Goal: Transaction & Acquisition: Purchase product/service

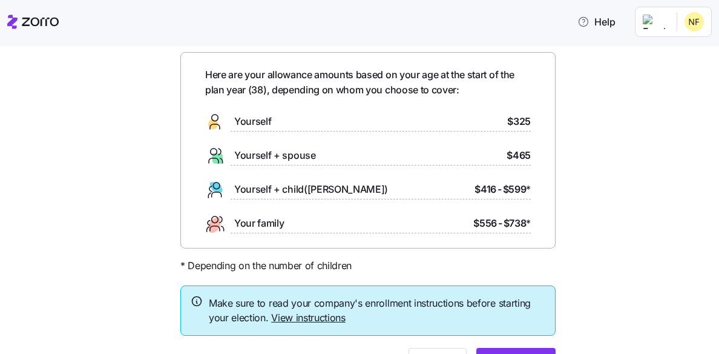
scroll to position [13, 0]
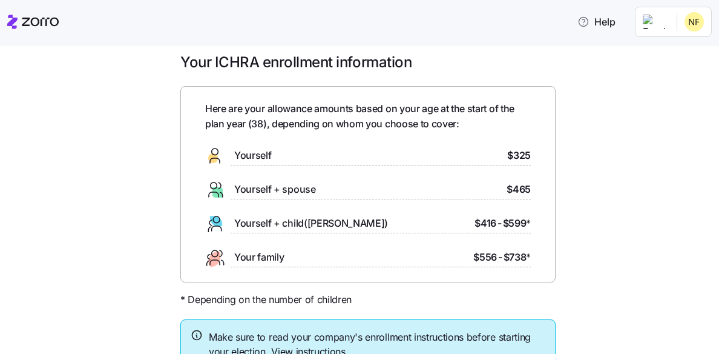
click at [613, 91] on div "Your ICHRA enrollment information Here are your allowance amounts based on your…" at bounding box center [368, 240] width 668 height 374
click at [561, 64] on div "Your ICHRA enrollment information Here are your allowance amounts based on your…" at bounding box center [368, 240] width 395 height 374
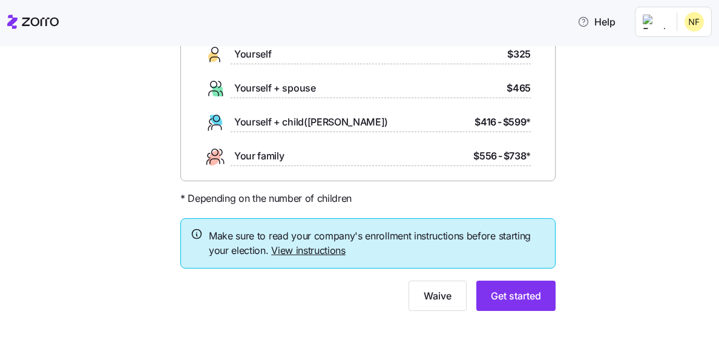
click at [696, 118] on div "Your ICHRA enrollment information Here are your allowance amounts based on your…" at bounding box center [359, 200] width 719 height 308
drag, startPoint x: 126, startPoint y: 291, endPoint x: 87, endPoint y: 259, distance: 50.4
click at [87, 259] on div "Your ICHRA enrollment information Here are your allowance amounts based on your…" at bounding box center [368, 139] width 668 height 374
click at [502, 296] on span "Get started" at bounding box center [516, 295] width 50 height 15
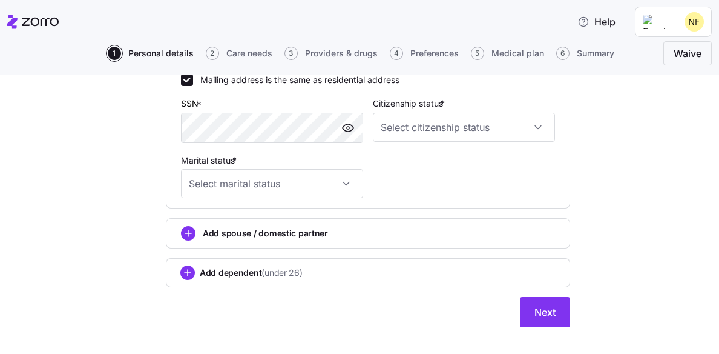
scroll to position [485, 0]
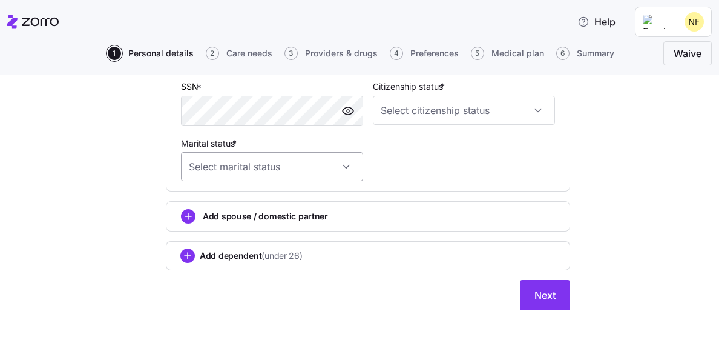
click at [288, 180] on input "Marital status *" at bounding box center [272, 166] width 182 height 29
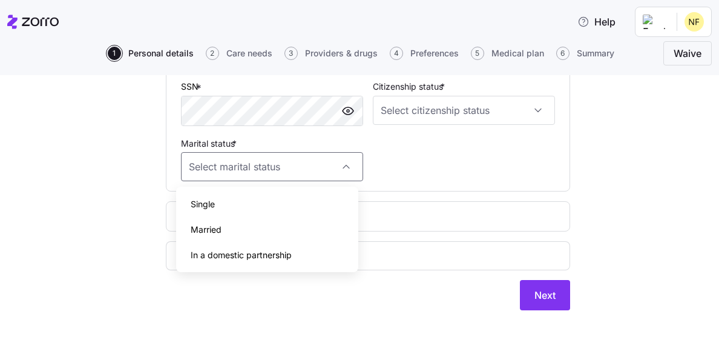
click at [285, 235] on div "Married" at bounding box center [267, 229] width 173 height 25
type input "Married"
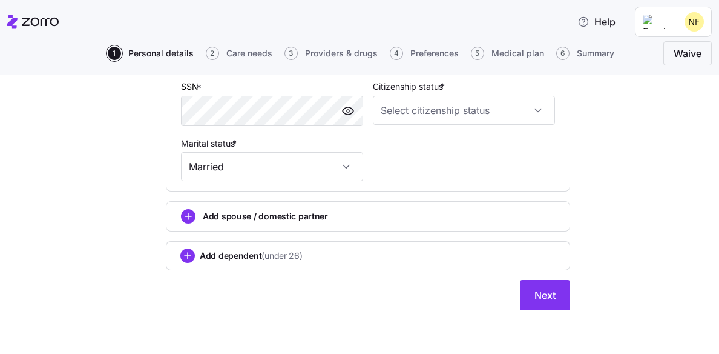
drag, startPoint x: 269, startPoint y: 219, endPoint x: 193, endPoint y: 215, distance: 75.8
click at [193, 215] on div "Add spouse / domestic partner" at bounding box center [368, 216] width 374 height 15
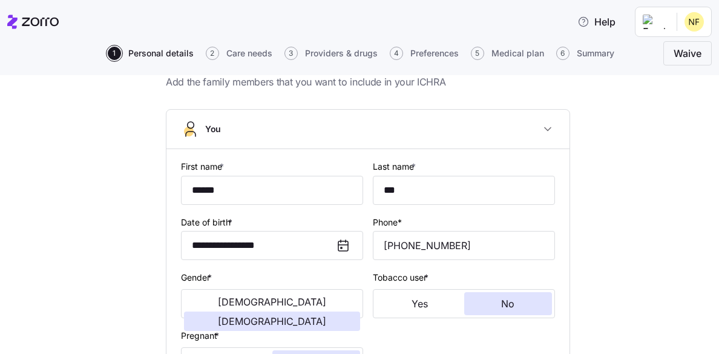
scroll to position [0, 0]
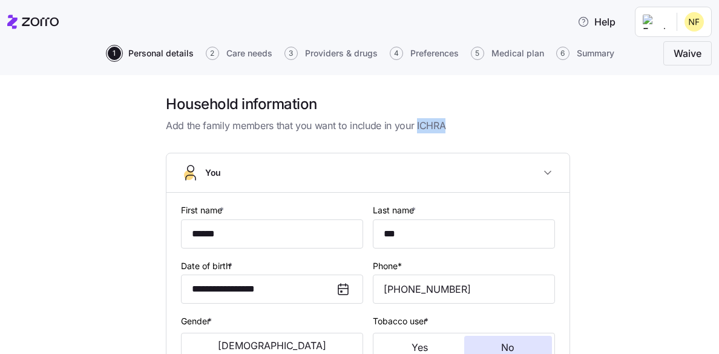
drag, startPoint x: 440, startPoint y: 126, endPoint x: 411, endPoint y: 127, distance: 29.1
click at [411, 127] on span "Add the family members that you want to include in your ICHRA" at bounding box center [368, 125] width 404 height 15
copy span "ICHRA"
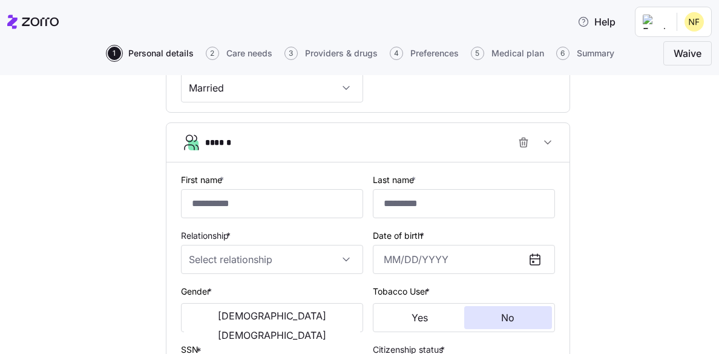
scroll to position [561, 0]
click at [542, 141] on icon "button" at bounding box center [548, 143] width 12 height 12
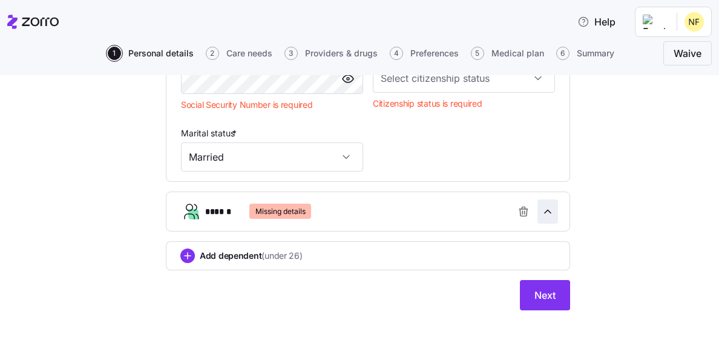
scroll to position [517, 0]
click at [518, 211] on icon "button" at bounding box center [524, 211] width 12 height 12
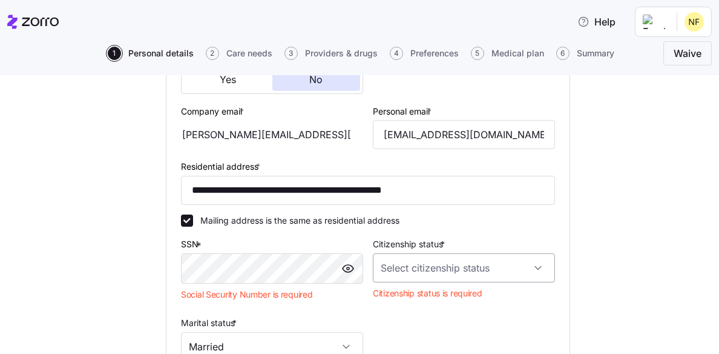
scroll to position [326, 0]
click at [415, 273] on input "Citizenship status *" at bounding box center [464, 267] width 182 height 29
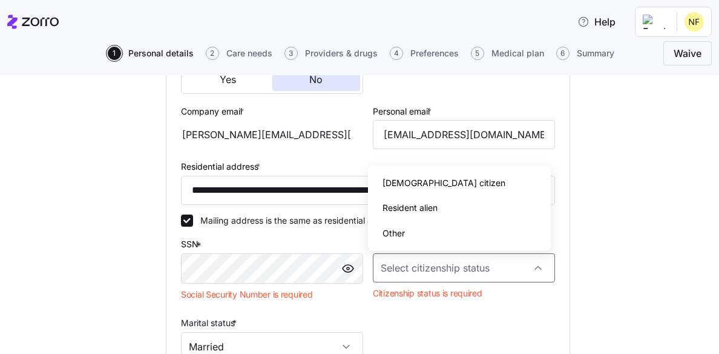
click at [410, 182] on span "[DEMOGRAPHIC_DATA] citizen" at bounding box center [444, 182] width 123 height 13
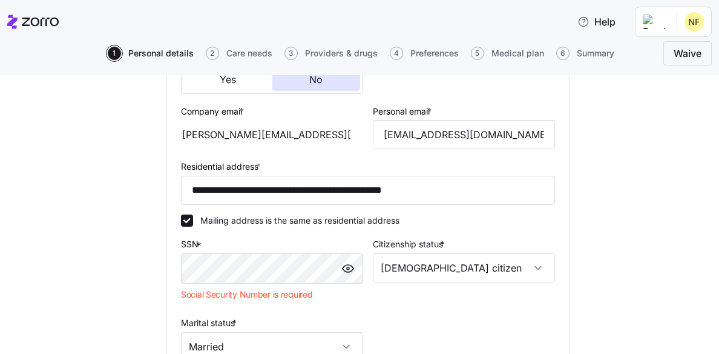
type input "[DEMOGRAPHIC_DATA] citizen"
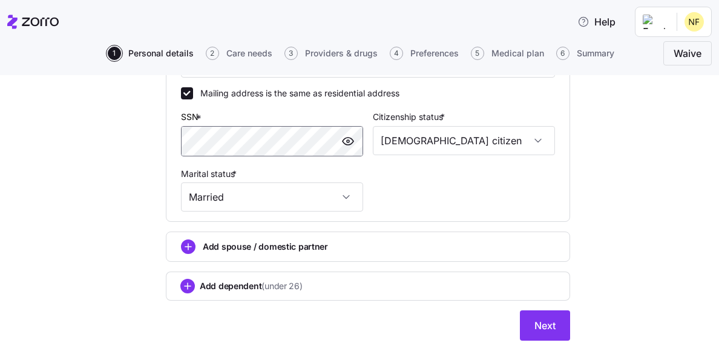
scroll to position [485, 0]
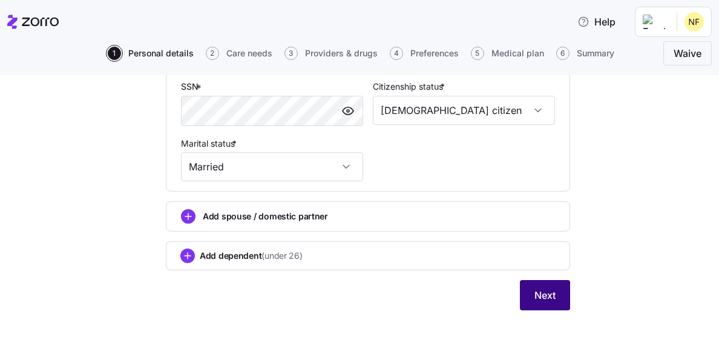
click at [541, 297] on span "Next" at bounding box center [545, 295] width 21 height 15
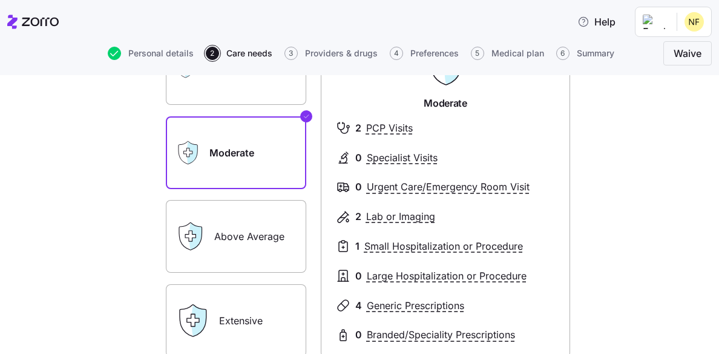
scroll to position [137, 0]
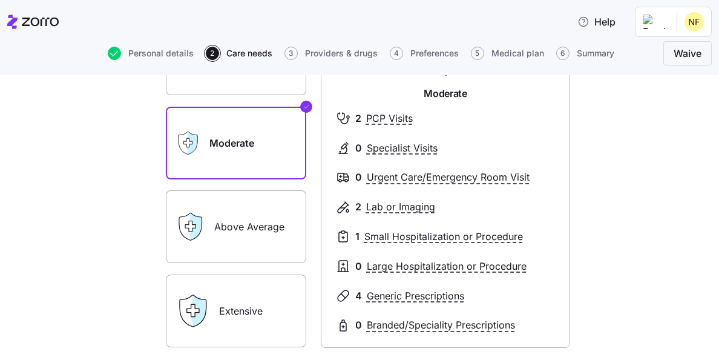
click at [230, 228] on label "Above Average" at bounding box center [236, 226] width 140 height 73
click at [0, 0] on input "Above Average" at bounding box center [0, 0] width 0 height 0
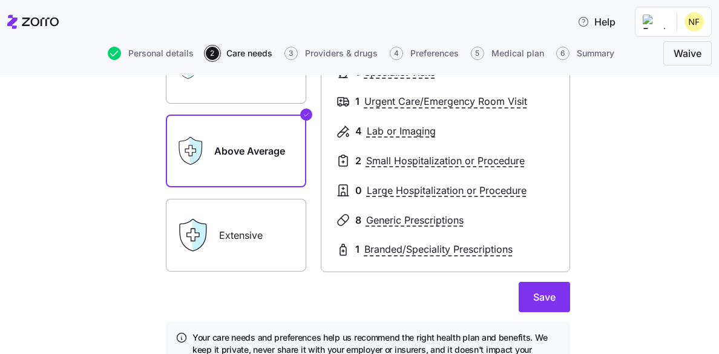
scroll to position [212, 0]
click at [210, 225] on div "Extensive" at bounding box center [236, 235] width 140 height 73
click at [240, 231] on label "Extensive" at bounding box center [236, 235] width 140 height 73
click at [0, 0] on input "Extensive" at bounding box center [0, 0] width 0 height 0
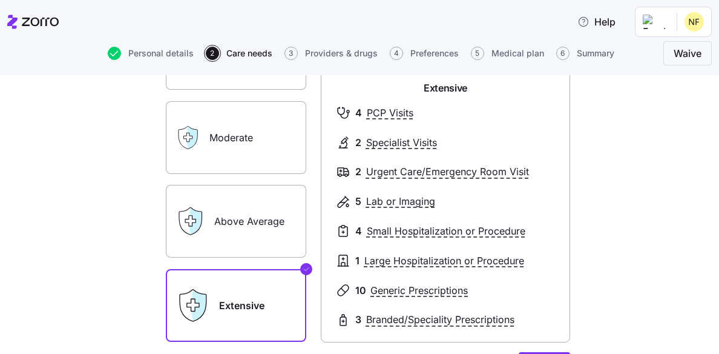
scroll to position [142, 0]
click at [261, 221] on label "Above Average" at bounding box center [236, 221] width 140 height 73
click at [0, 0] on input "Above Average" at bounding box center [0, 0] width 0 height 0
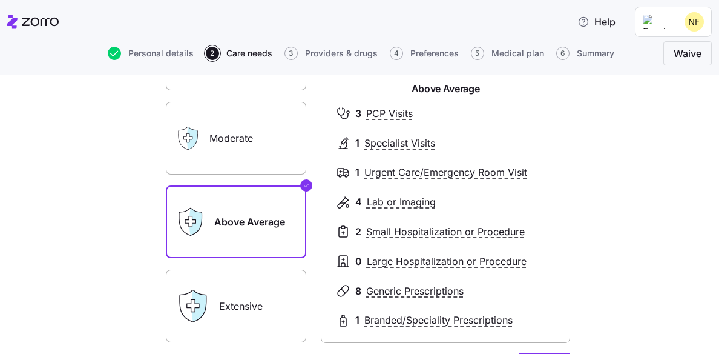
scroll to position [280, 0]
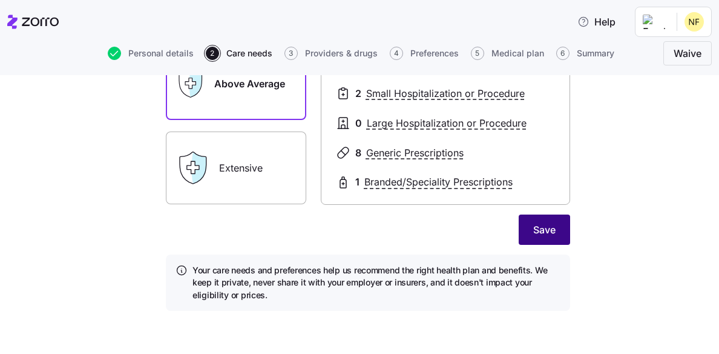
click at [538, 222] on span "Save" at bounding box center [544, 229] width 22 height 15
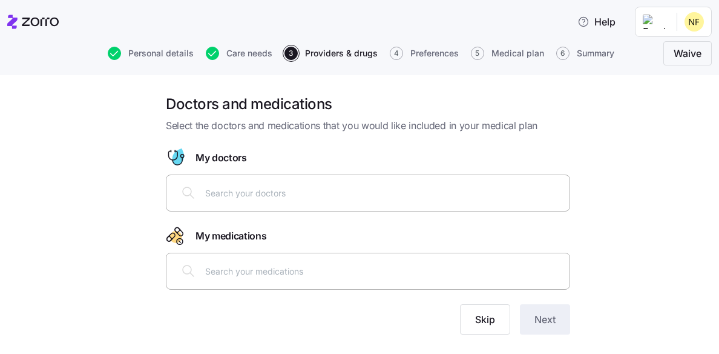
click at [367, 197] on input "text" at bounding box center [383, 192] width 357 height 13
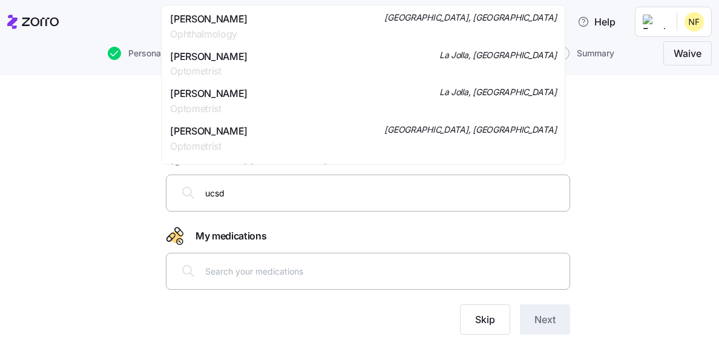
scroll to position [5, 0]
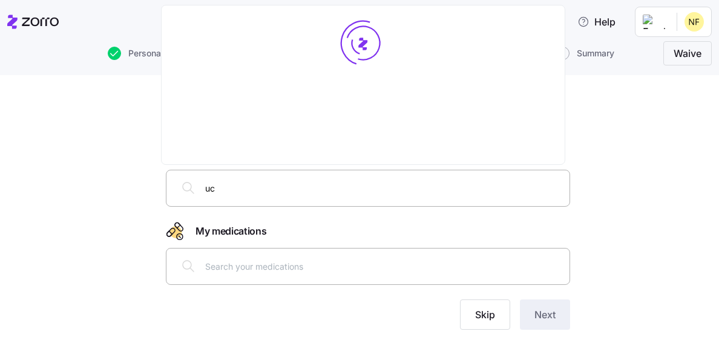
type input "u"
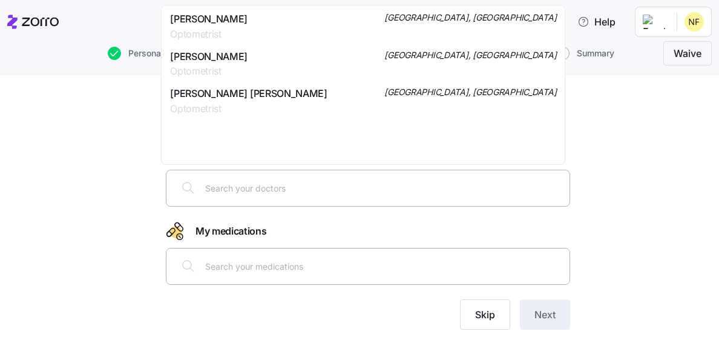
click at [219, 268] on input "text" at bounding box center [383, 265] width 357 height 13
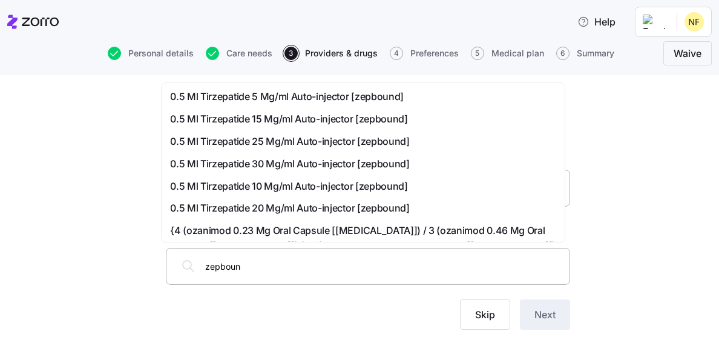
type input "zepbound"
click at [237, 119] on span "0.5 Ml Tirzepatide 10 Mg/ml Auto-injector [zepbound]" at bounding box center [288, 118] width 237 height 15
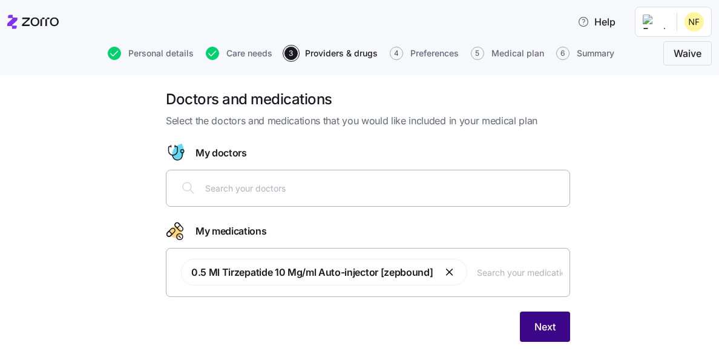
click at [543, 325] on span "Next" at bounding box center [545, 326] width 21 height 15
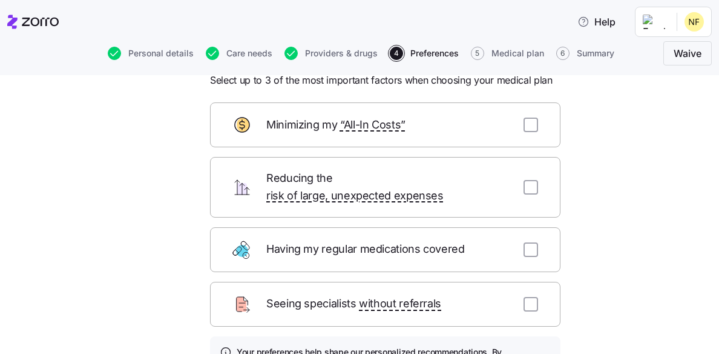
scroll to position [45, 0]
click at [533, 243] on input "checkbox" at bounding box center [531, 250] width 15 height 15
checkbox input "true"
click at [528, 297] on input "checkbox" at bounding box center [531, 304] width 15 height 15
checkbox input "true"
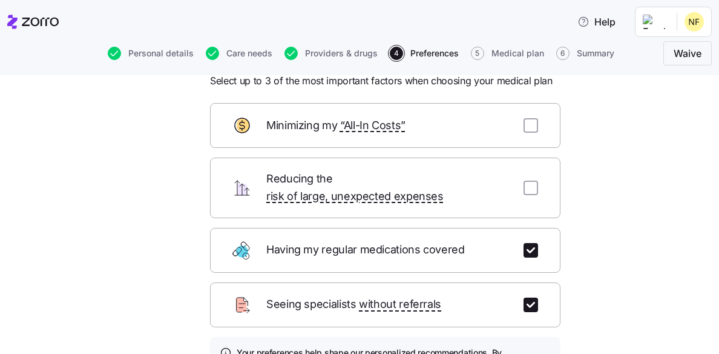
click at [526, 134] on div "Minimizing my “All-In Costs”" at bounding box center [385, 125] width 351 height 45
click at [528, 127] on input "checkbox" at bounding box center [531, 125] width 15 height 15
checkbox input "true"
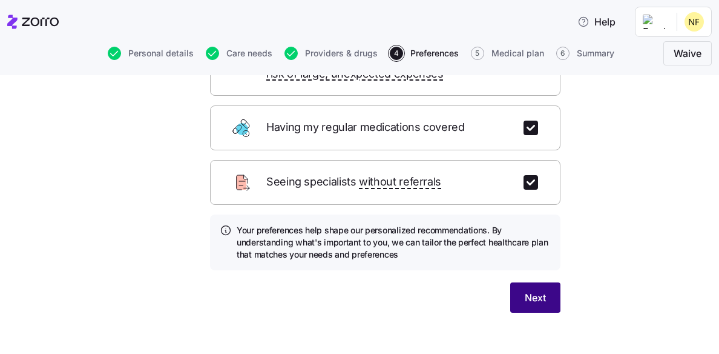
click at [525, 290] on span "Next" at bounding box center [535, 297] width 21 height 15
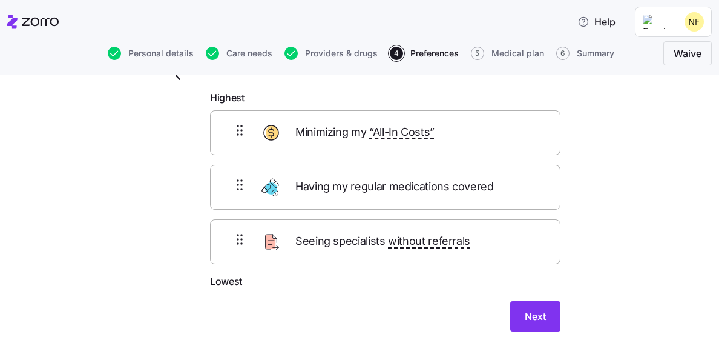
scroll to position [57, 0]
click at [539, 311] on span "Next" at bounding box center [535, 316] width 21 height 15
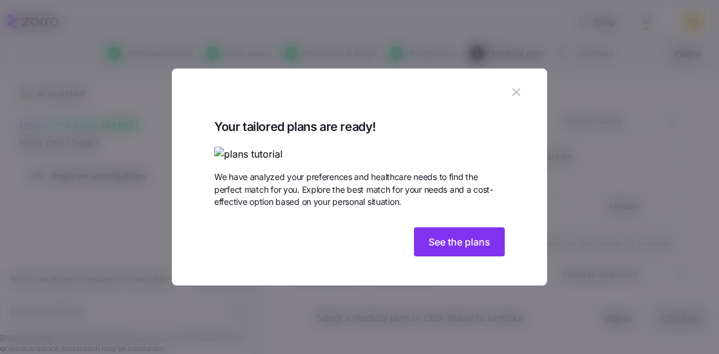
scroll to position [45, 0]
click at [439, 249] on span "See the plans" at bounding box center [460, 241] width 62 height 15
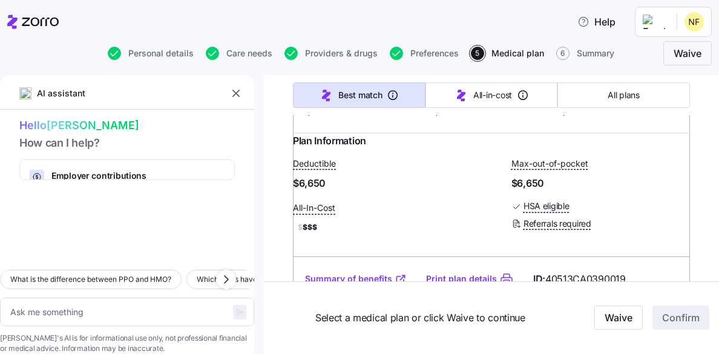
scroll to position [6147, 0]
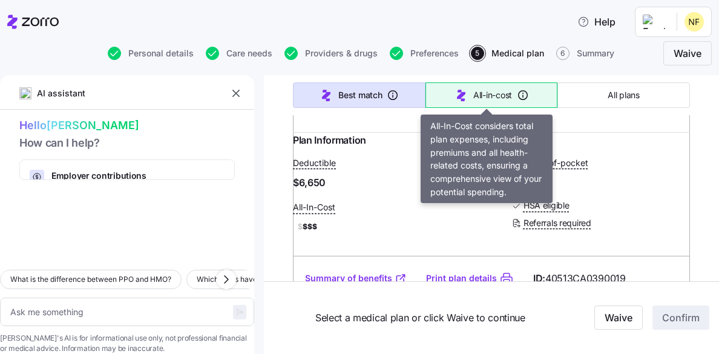
click at [481, 87] on button "All-in-cost" at bounding box center [492, 94] width 133 height 25
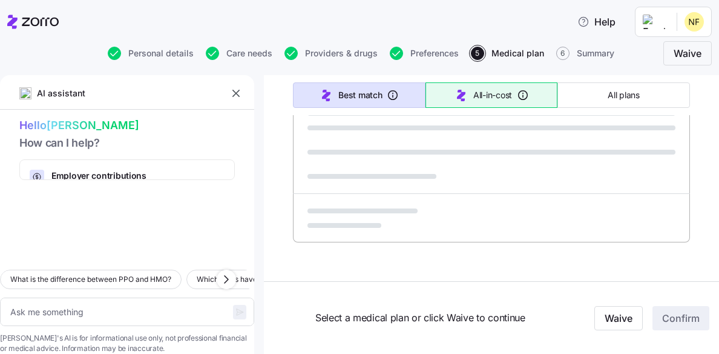
scroll to position [850, 0]
type textarea "x"
type input "Sorted by: All-in-cost"
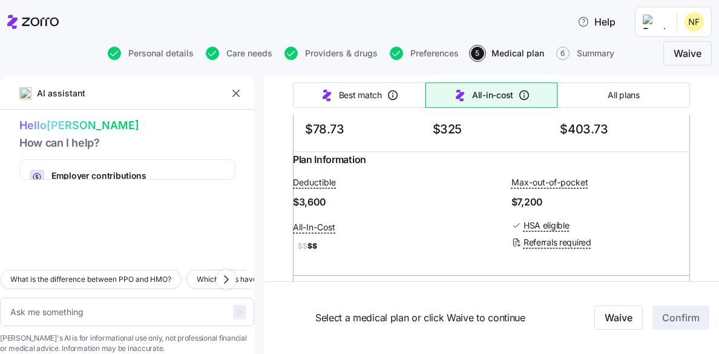
scroll to position [4343, 0]
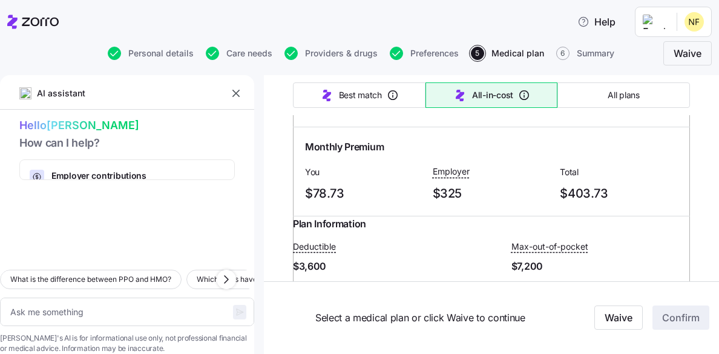
drag, startPoint x: 430, startPoint y: 142, endPoint x: 454, endPoint y: 142, distance: 24.2
drag, startPoint x: 454, startPoint y: 142, endPoint x: 386, endPoint y: 136, distance: 68.1
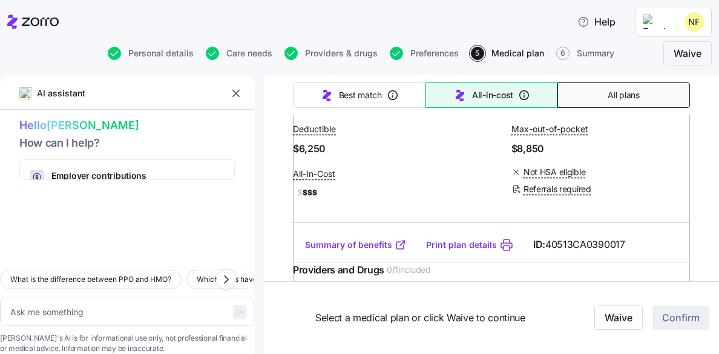
scroll to position [8589, 0]
click at [609, 94] on span "All plans" at bounding box center [623, 95] width 31 height 12
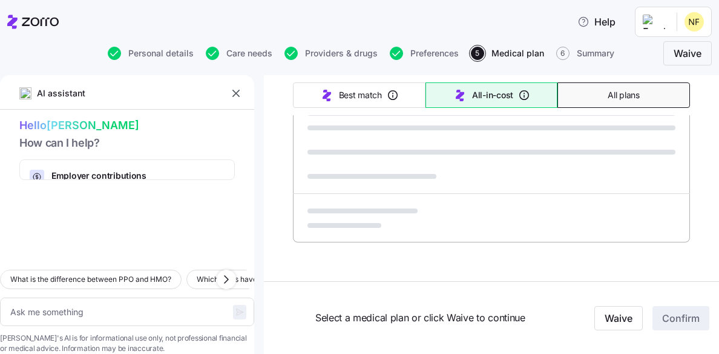
scroll to position [850, 0]
type textarea "x"
type input "Sorted by: Premium"
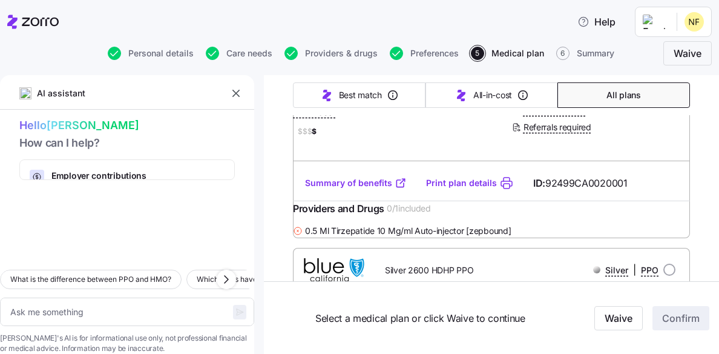
scroll to position [9994, 0]
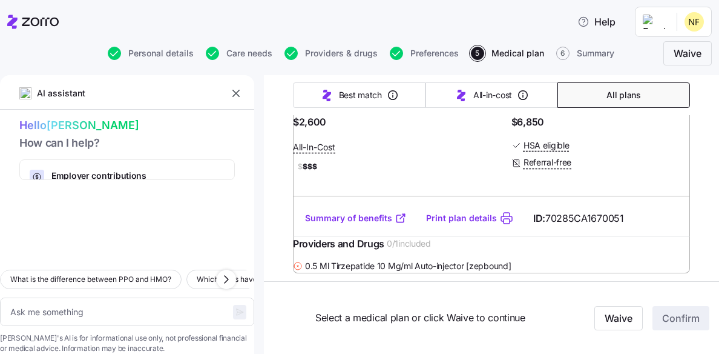
drag, startPoint x: 535, startPoint y: 202, endPoint x: 707, endPoint y: 156, distance: 178.0
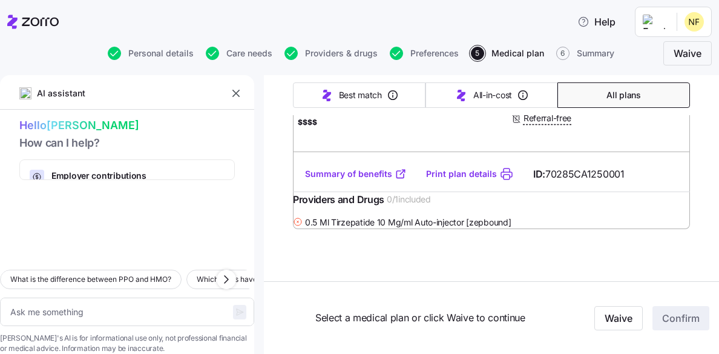
scroll to position [12510, 0]
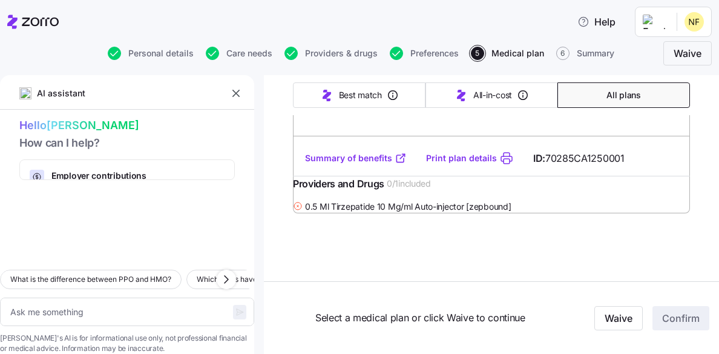
drag, startPoint x: 538, startPoint y: 205, endPoint x: 452, endPoint y: 188, distance: 87.6
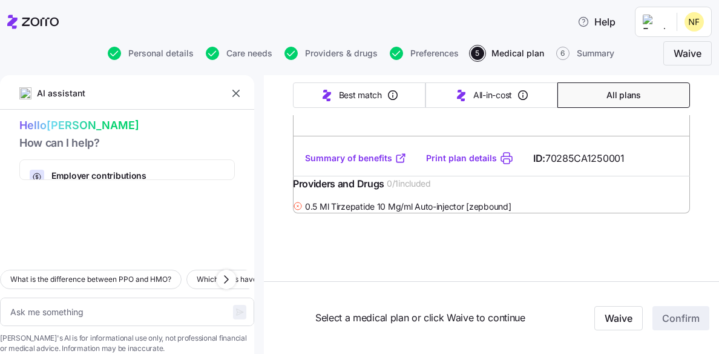
type textarea "x"
